Goal: Navigation & Orientation: Find specific page/section

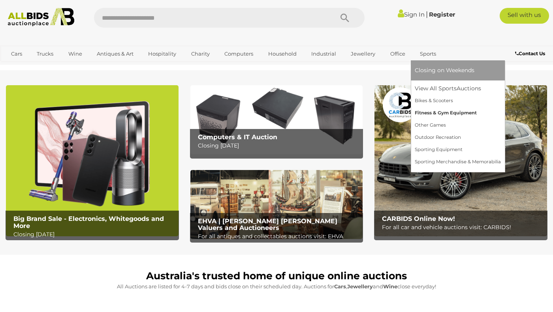
click at [436, 112] on link "Fitness & Gym Equipment" at bounding box center [458, 113] width 86 height 12
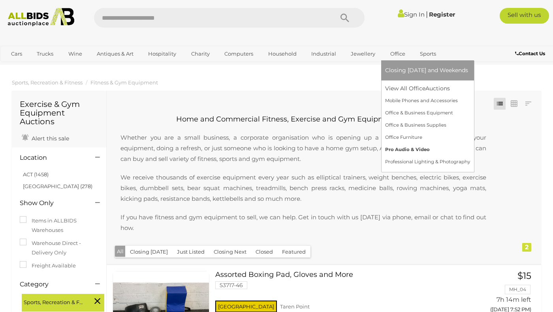
click at [397, 150] on link "Pro Audio & Video" at bounding box center [427, 150] width 85 height 12
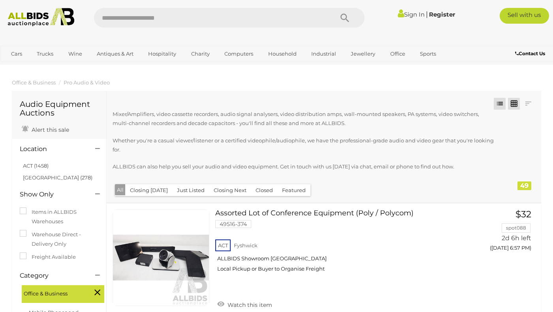
click at [513, 104] on link at bounding box center [514, 104] width 12 height 12
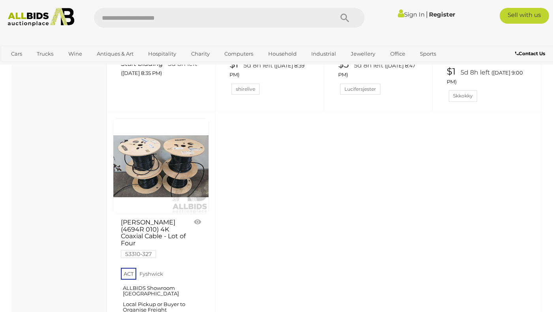
scroll to position [3056, 0]
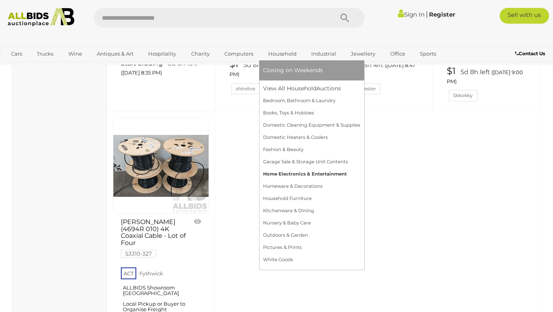
click at [283, 172] on link "Home Electronics & Entertainment" at bounding box center [311, 174] width 97 height 12
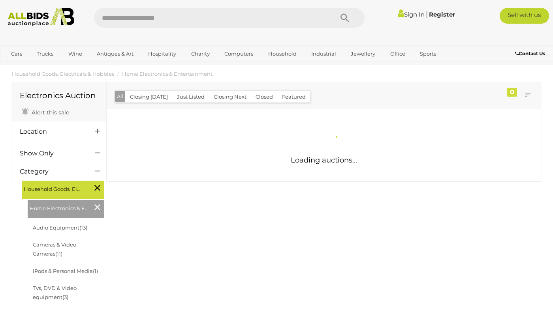
scroll to position [17, 0]
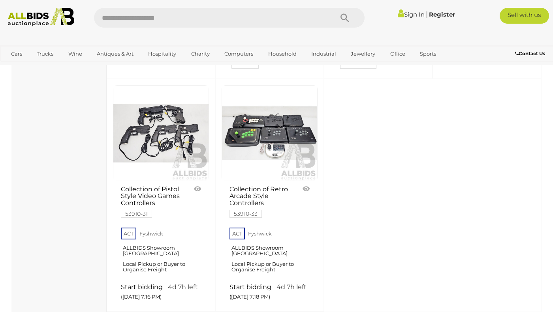
scroll to position [3094, 0]
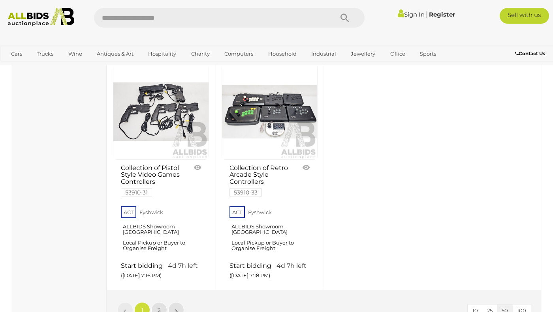
click at [176, 303] on li "»" at bounding box center [176, 311] width 15 height 16
click at [179, 303] on link "»" at bounding box center [176, 311] width 16 height 16
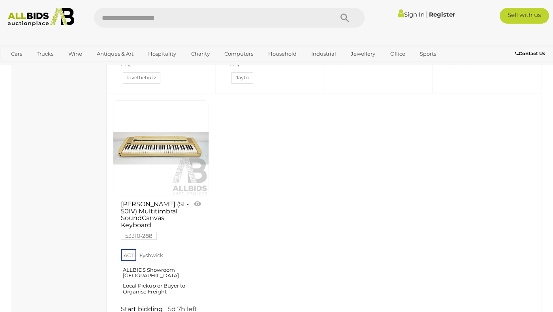
scroll to position [1542, 0]
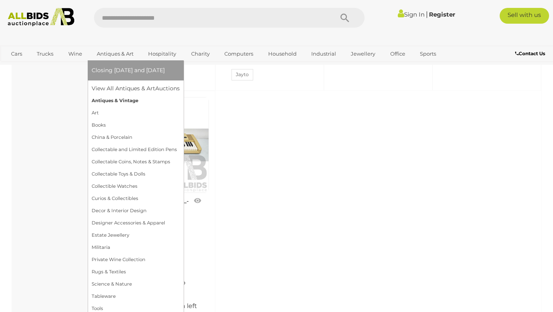
click at [107, 100] on link "Antiques & Vintage" at bounding box center [136, 101] width 88 height 12
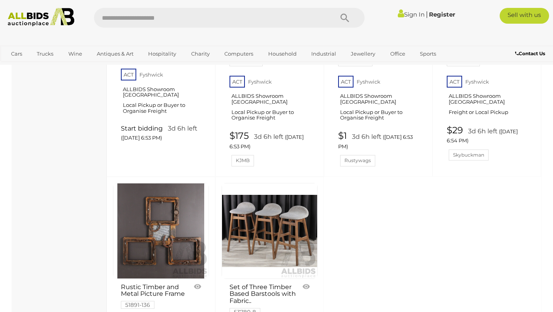
scroll to position [3050, 0]
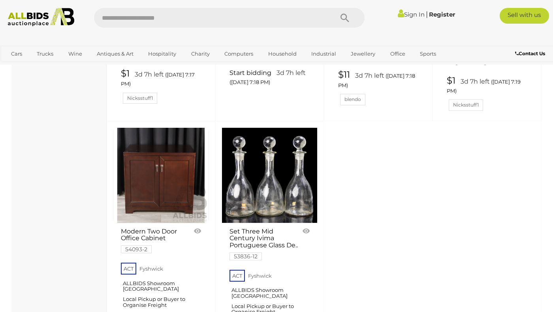
scroll to position [3083, 0]
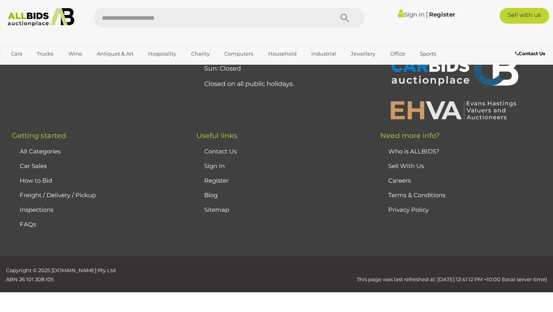
scroll to position [105, 0]
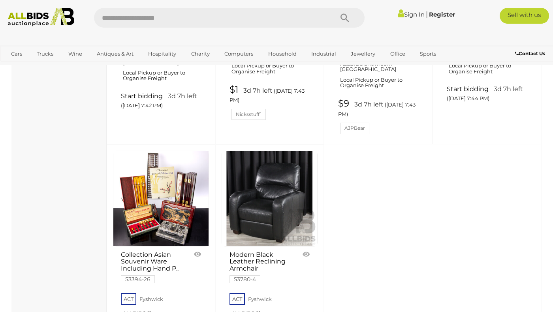
scroll to position [3077, 0]
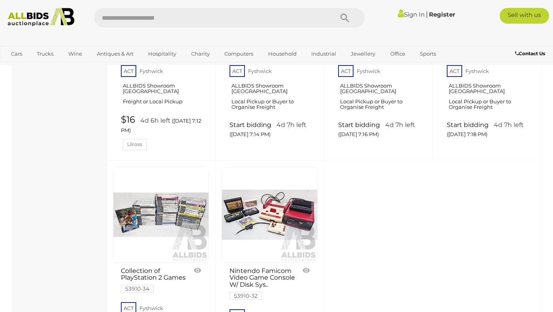
scroll to position [3048, 0]
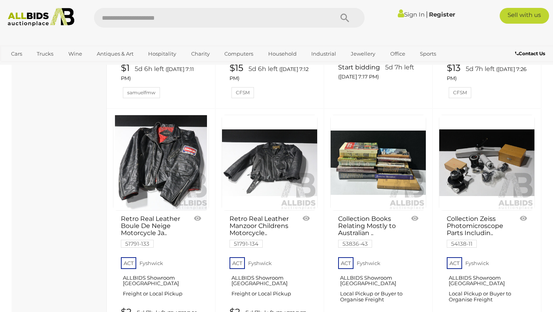
scroll to position [2076, 0]
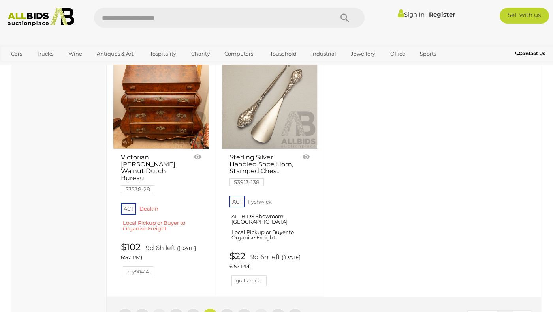
scroll to position [3063, 0]
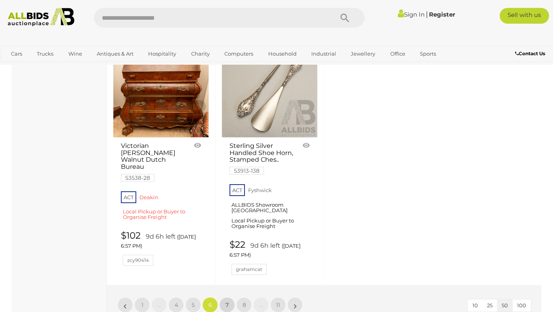
click at [227, 302] on span "7" at bounding box center [226, 305] width 3 height 7
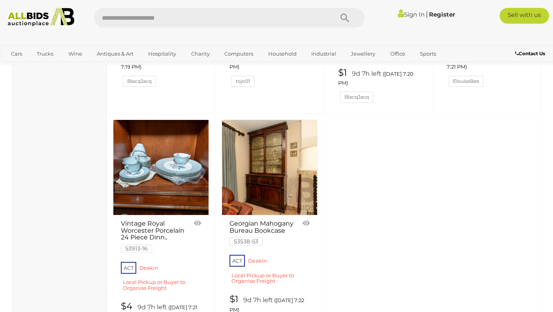
scroll to position [2971, 0]
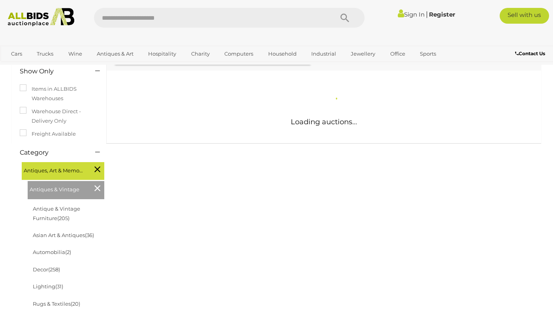
scroll to position [117, 0]
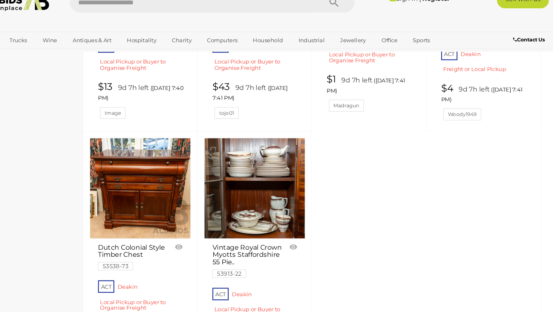
scroll to position [2969, 0]
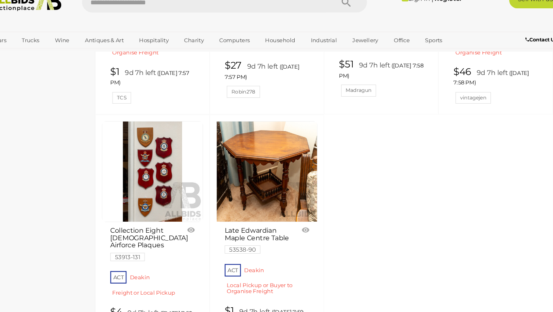
scroll to position [2978, 0]
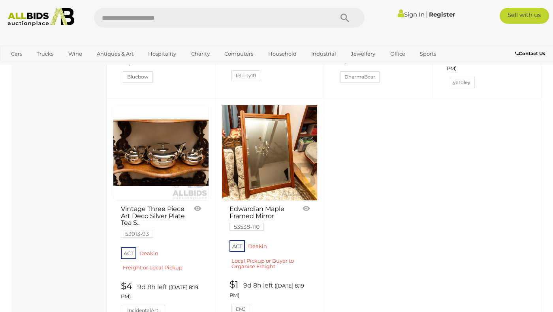
scroll to position [2961, 0]
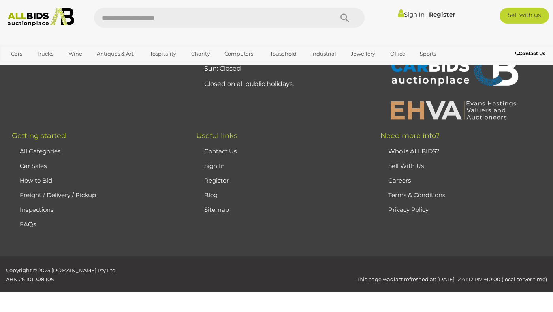
scroll to position [105, 0]
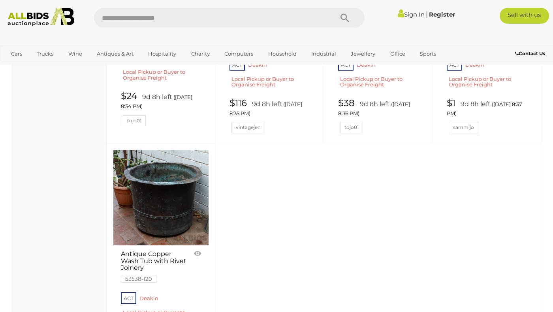
scroll to position [1728, 0]
